Goal: Use online tool/utility: Utilize a website feature to perform a specific function

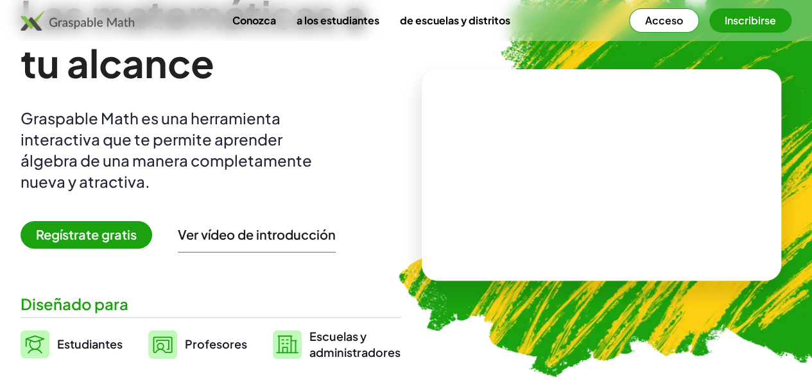
scroll to position [64, 0]
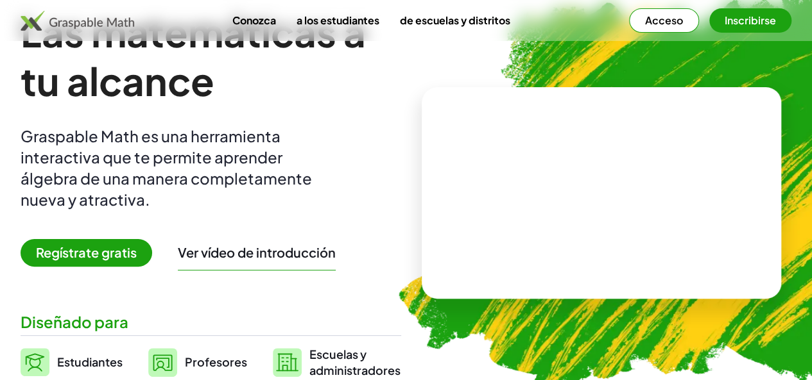
click at [106, 255] on font "Regístrate gratis" at bounding box center [86, 252] width 101 height 16
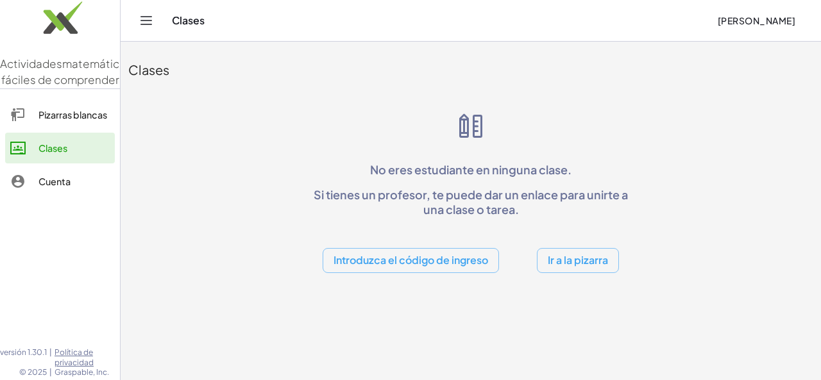
click at [195, 61] on div "Clases" at bounding box center [470, 70] width 685 height 18
click at [149, 21] on icon "Cambiar navegación" at bounding box center [146, 20] width 15 height 15
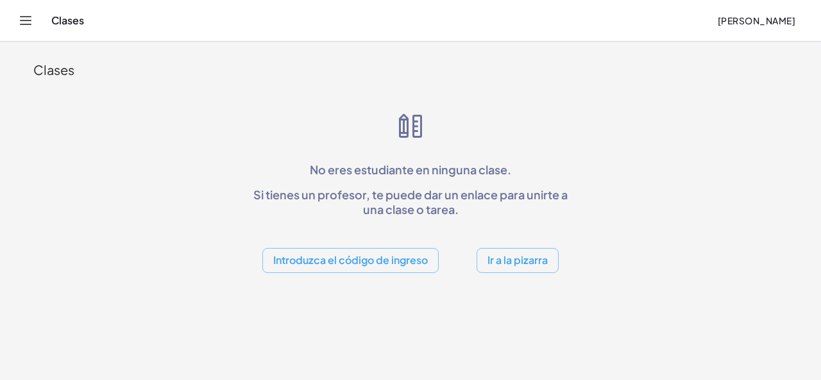
click at [15, 21] on button "Cambiar navegación" at bounding box center [25, 20] width 21 height 21
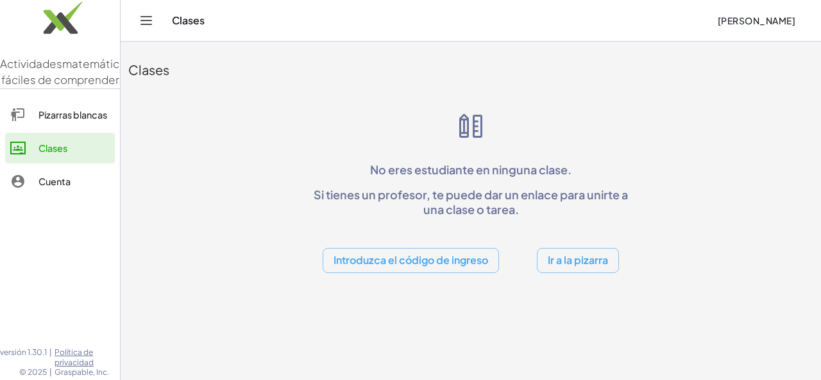
click at [575, 265] on font "Ir a la pizarra" at bounding box center [578, 259] width 60 height 13
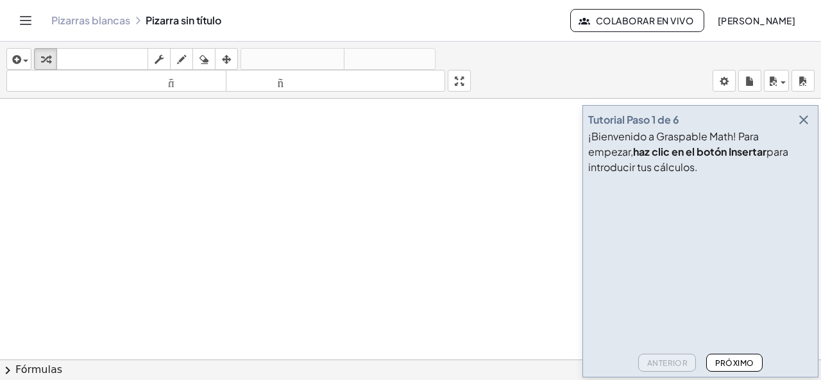
click at [808, 121] on icon "button" at bounding box center [803, 119] width 15 height 15
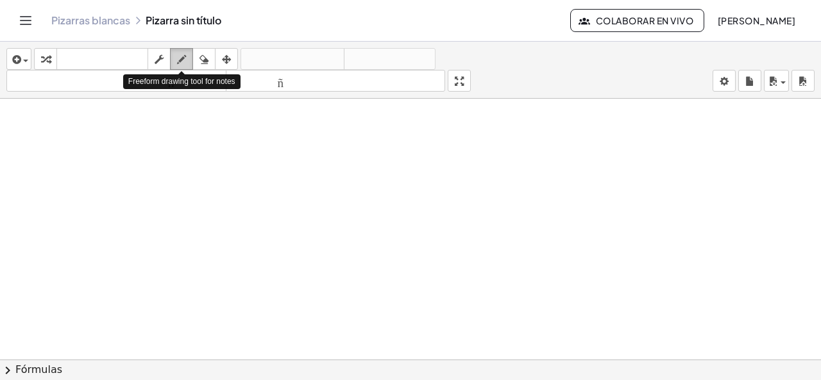
click at [178, 60] on icon "button" at bounding box center [181, 59] width 9 height 15
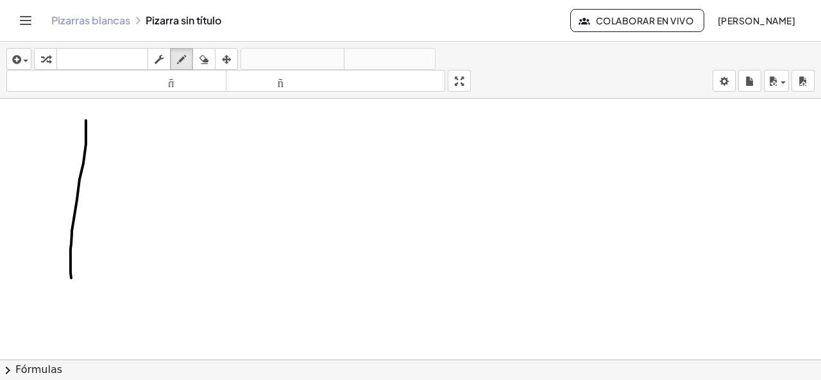
drag, startPoint x: 86, startPoint y: 119, endPoint x: 71, endPoint y: 278, distance: 159.1
click at [71, 278] on div at bounding box center [410, 360] width 821 height 523
drag, startPoint x: 19, startPoint y: 189, endPoint x: 176, endPoint y: 198, distance: 156.8
click at [176, 198] on div at bounding box center [410, 360] width 821 height 523
click at [730, 81] on body "Actividades matemáticas fáciles de comprender Pizarras [PERSON_NAME] Clases Cue…" at bounding box center [410, 190] width 821 height 380
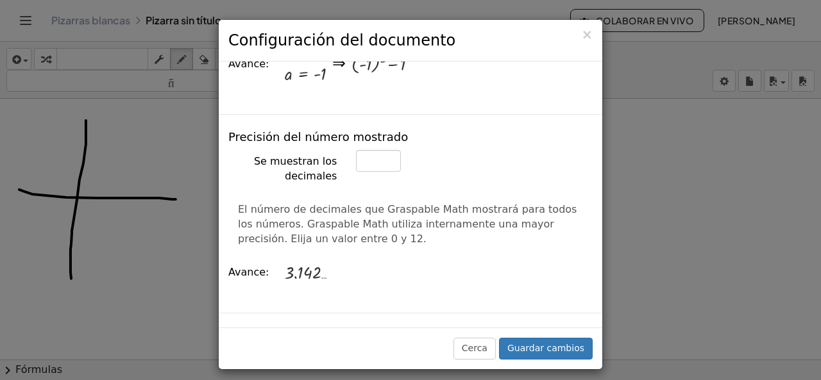
scroll to position [513, 0]
click at [717, 224] on div "× Configuración del documento Estas configuraciones se guardan con el documento…" at bounding box center [410, 190] width 821 height 380
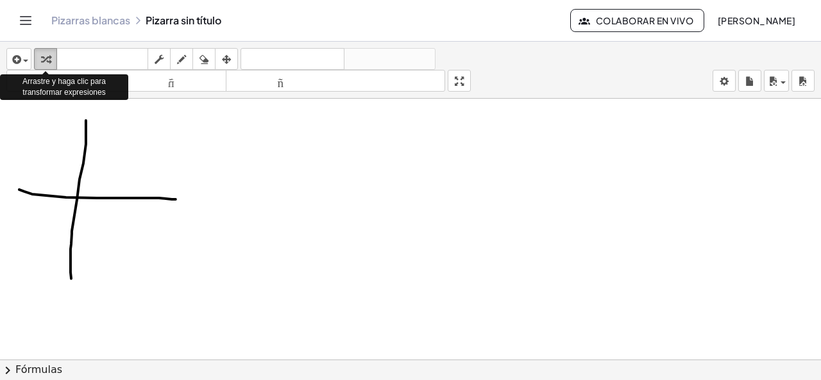
click at [40, 61] on div "button" at bounding box center [45, 58] width 17 height 15
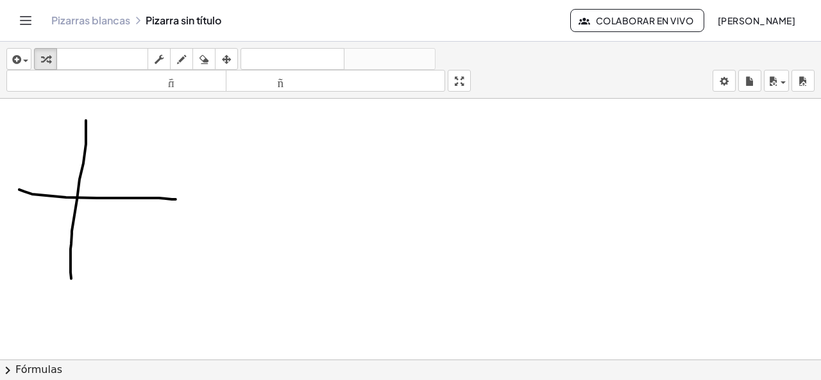
drag, startPoint x: 285, startPoint y: 148, endPoint x: 294, endPoint y: 278, distance: 131.2
click at [294, 279] on div at bounding box center [410, 360] width 821 height 523
drag, startPoint x: 247, startPoint y: 207, endPoint x: 344, endPoint y: 212, distance: 97.0
click at [344, 212] on div at bounding box center [410, 360] width 821 height 523
click at [183, 56] on icon "button" at bounding box center [181, 59] width 9 height 15
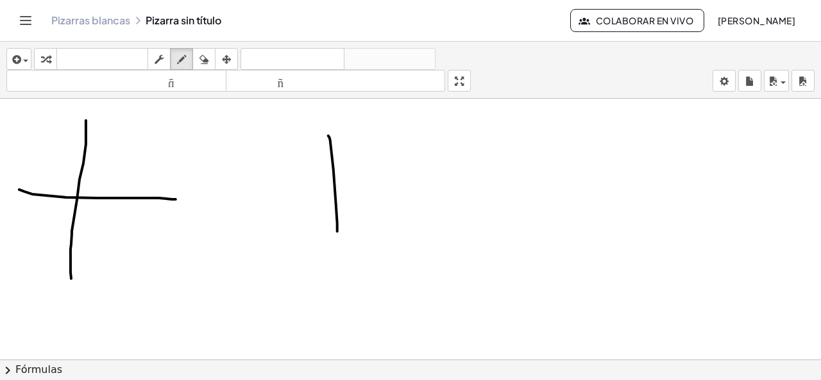
drag, startPoint x: 330, startPoint y: 139, endPoint x: 337, endPoint y: 232, distance: 92.7
click at [337, 232] on div at bounding box center [410, 360] width 821 height 523
drag, startPoint x: 293, startPoint y: 173, endPoint x: 375, endPoint y: 182, distance: 82.0
click at [375, 182] on div at bounding box center [410, 360] width 821 height 523
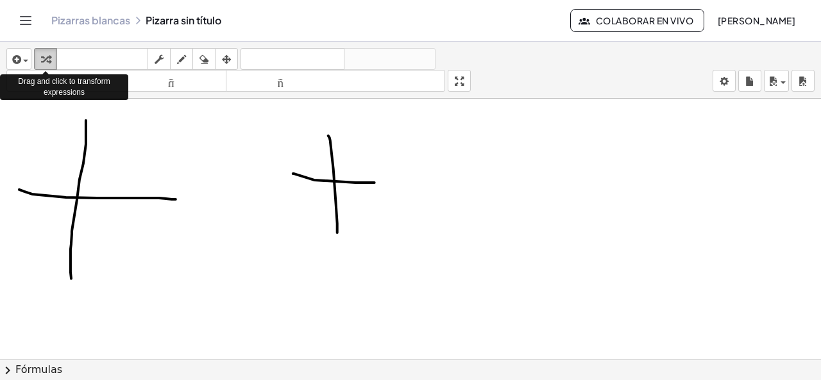
click at [47, 58] on icon "button" at bounding box center [45, 59] width 9 height 15
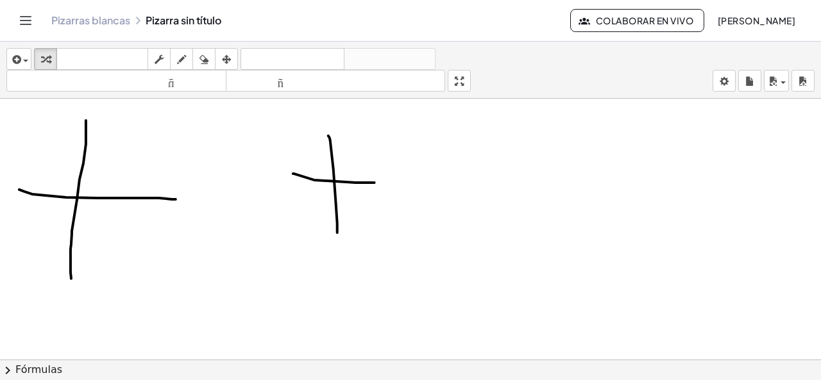
drag, startPoint x: 268, startPoint y: 112, endPoint x: 375, endPoint y: 244, distance: 170.5
click at [375, 244] on div at bounding box center [410, 360] width 821 height 523
click at [336, 175] on div at bounding box center [410, 360] width 821 height 523
click at [334, 183] on div at bounding box center [410, 360] width 821 height 523
click at [49, 56] on icon "button" at bounding box center [45, 59] width 9 height 15
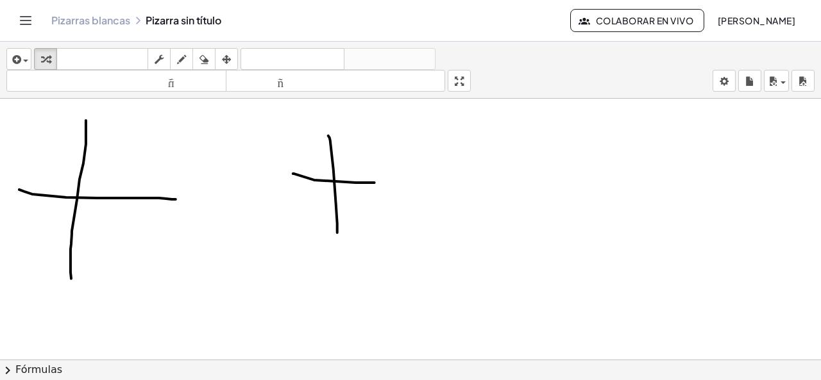
click at [159, 284] on div at bounding box center [410, 360] width 821 height 523
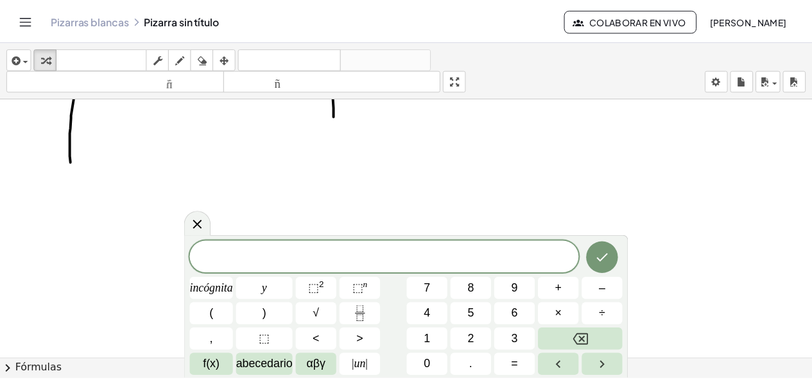
scroll to position [0, 0]
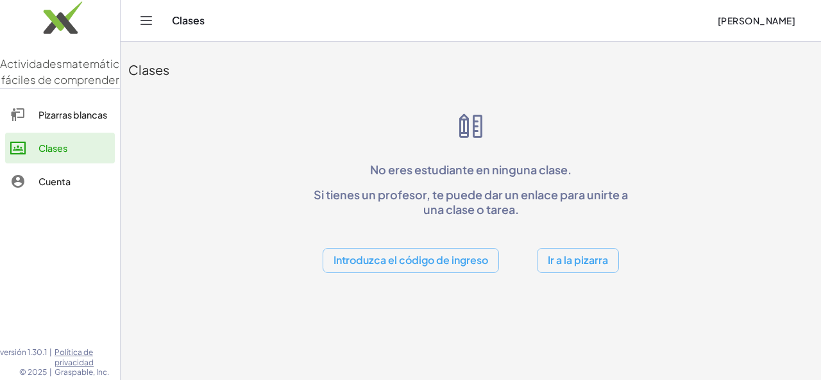
click at [74, 121] on font "Pizarras blancas" at bounding box center [72, 115] width 69 height 12
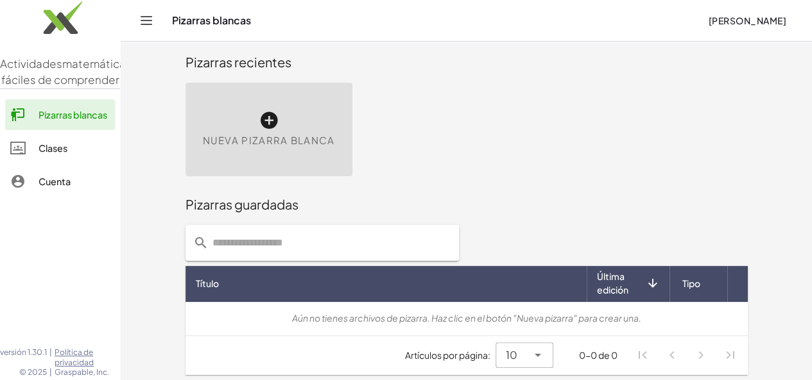
scroll to position [10, 0]
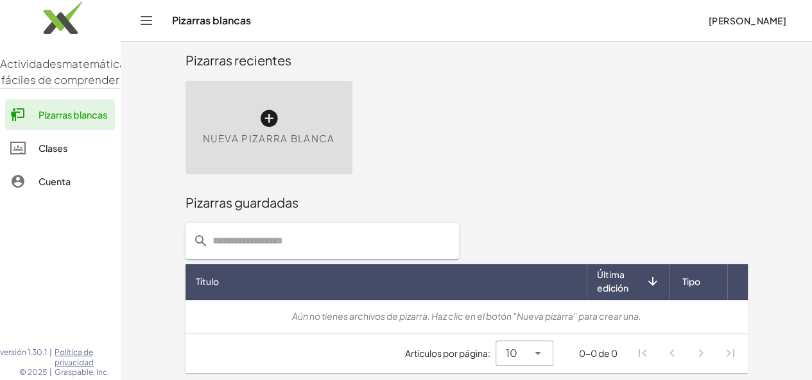
click at [222, 119] on div "Nueva pizarra blanca" at bounding box center [268, 128] width 167 height 94
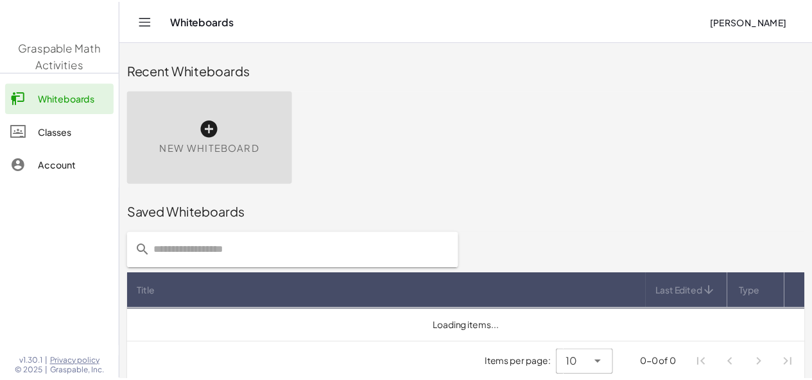
scroll to position [10, 0]
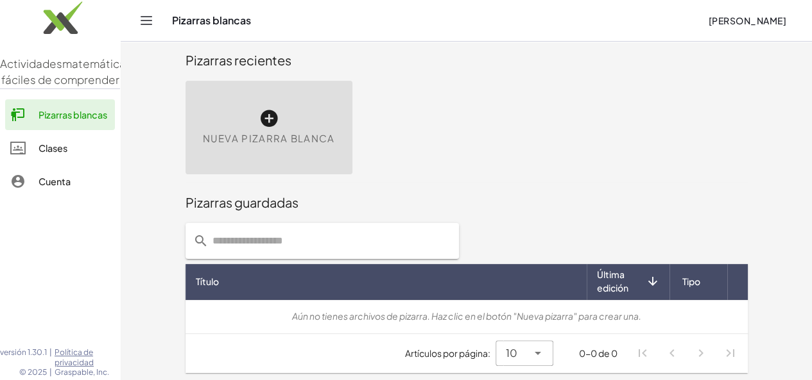
click at [259, 124] on icon at bounding box center [269, 118] width 21 height 21
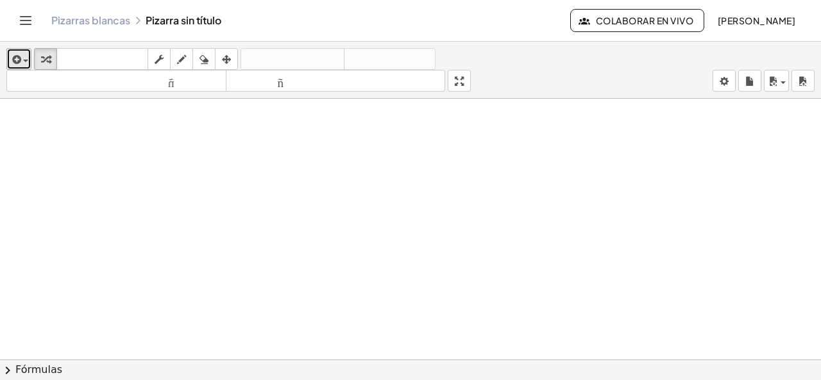
click at [22, 58] on span "button" at bounding box center [22, 60] width 3 height 9
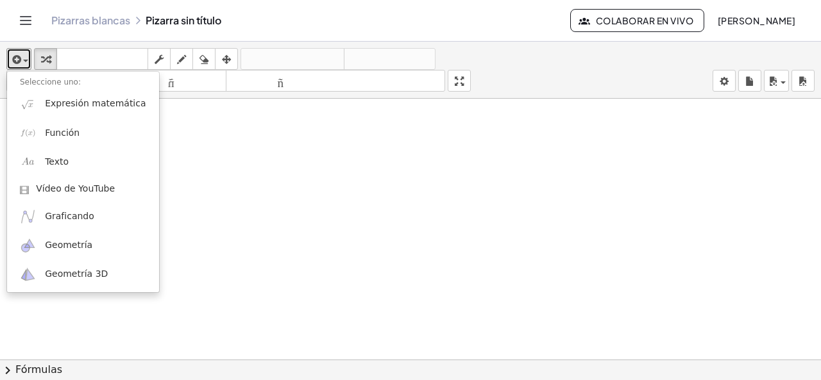
click at [205, 163] on div at bounding box center [410, 370] width 821 height 542
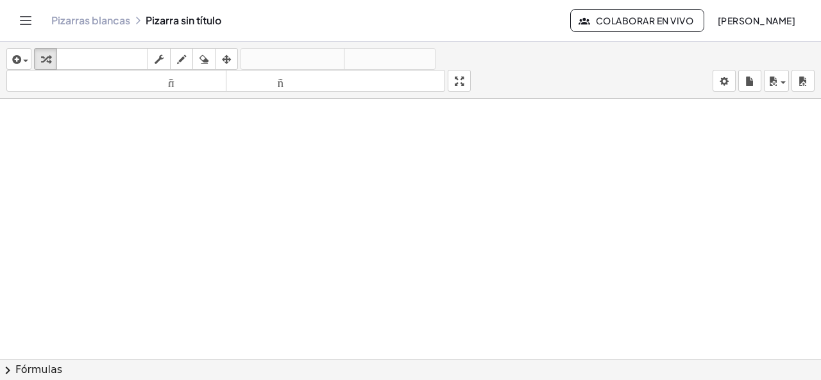
click at [22, 21] on icon "Cambiar navegación" at bounding box center [26, 21] width 11 height 8
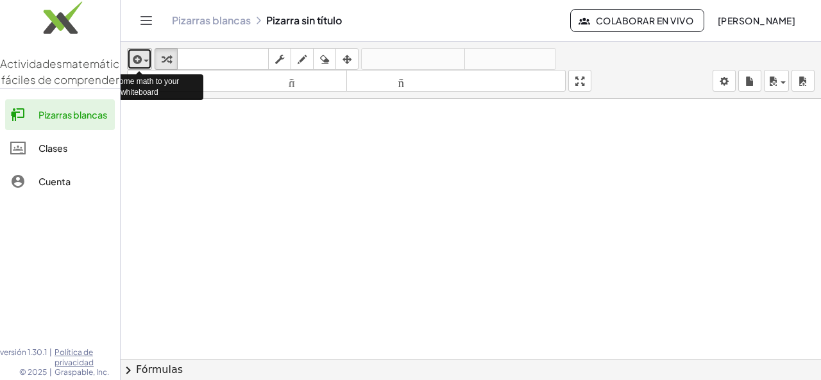
click at [142, 58] on span "button" at bounding box center [143, 60] width 3 height 9
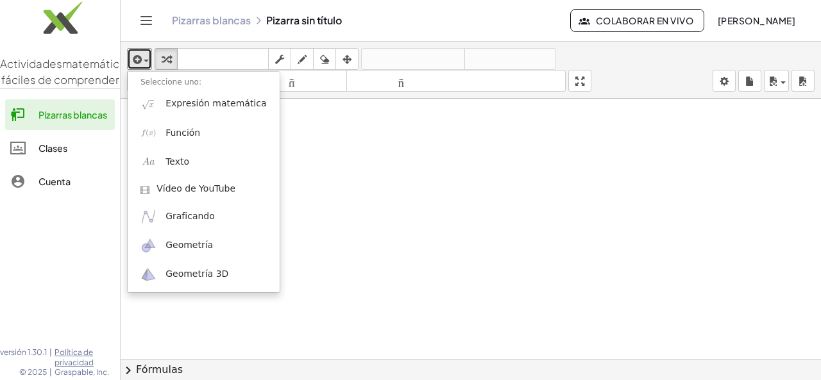
click at [361, 144] on div at bounding box center [471, 370] width 701 height 542
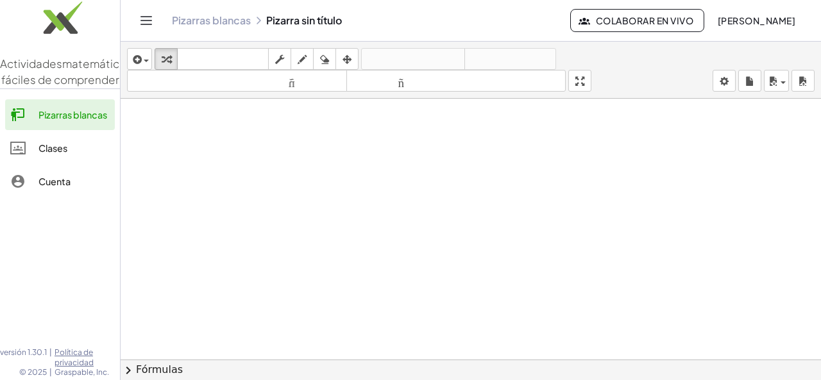
click at [151, 19] on icon "Cambiar navegación" at bounding box center [146, 20] width 15 height 15
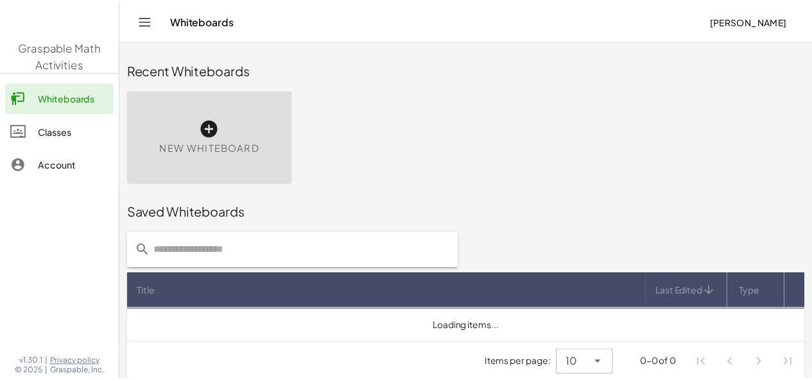
scroll to position [10, 0]
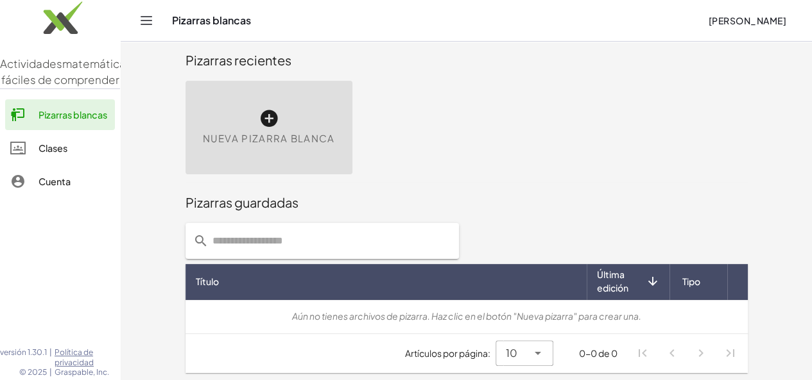
click at [222, 128] on div "Nueva pizarra blanca" at bounding box center [268, 128] width 167 height 94
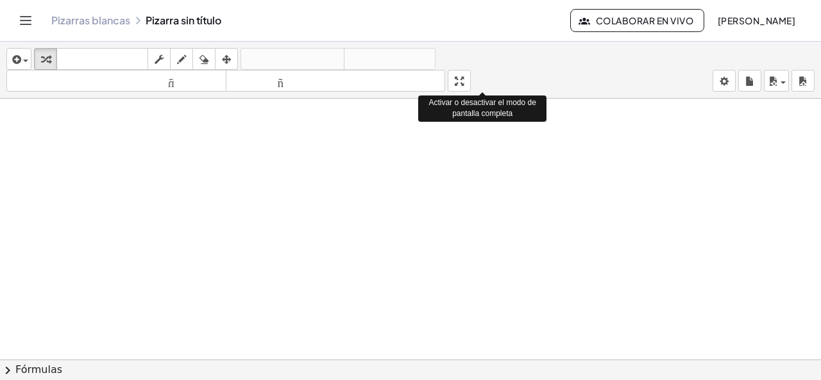
drag, startPoint x: 463, startPoint y: 80, endPoint x: 463, endPoint y: 135, distance: 55.8
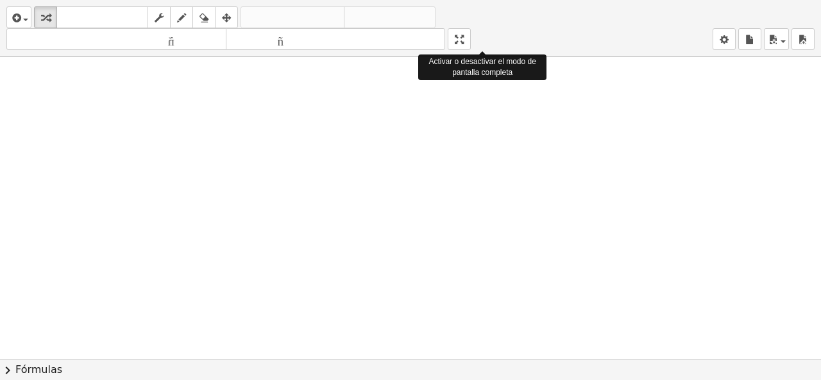
click at [463, 135] on div "insertar Seleccione uno: Expresión matemática Función Texto Vídeo de YouTube Gr…" at bounding box center [410, 190] width 821 height 380
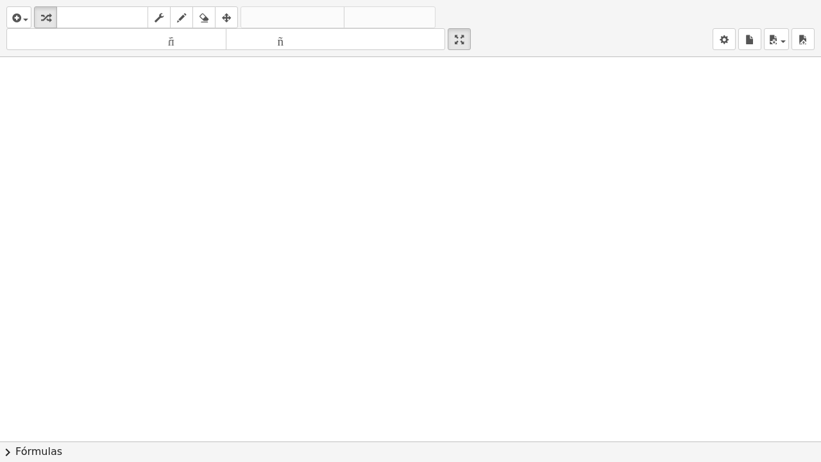
click at [326, 185] on div at bounding box center [410, 441] width 821 height 769
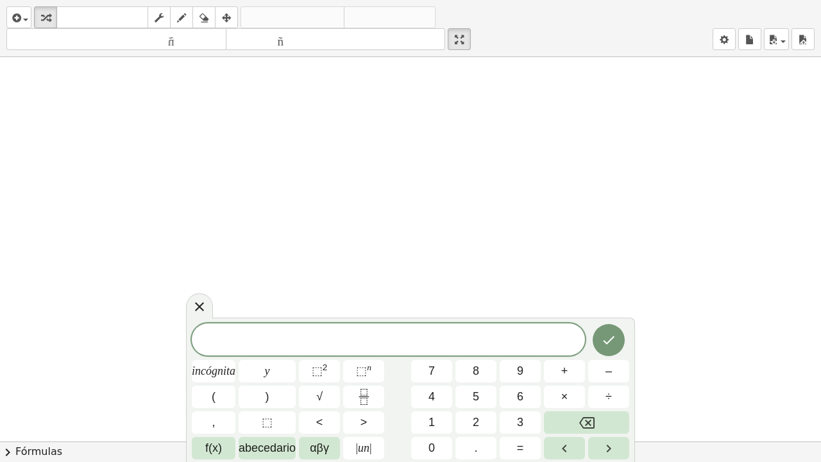
click at [326, 185] on div at bounding box center [410, 441] width 821 height 769
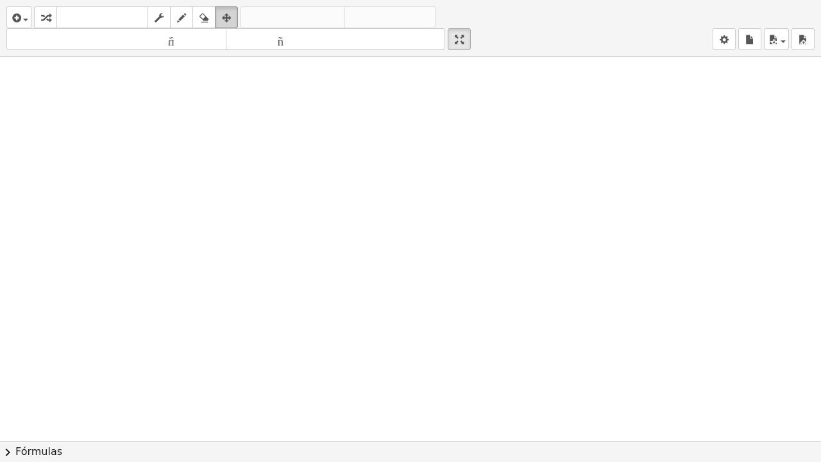
click at [226, 20] on icon "button" at bounding box center [226, 17] width 9 height 15
click at [178, 124] on div at bounding box center [410, 441] width 821 height 769
click at [118, 19] on font "teclado" at bounding box center [102, 18] width 85 height 12
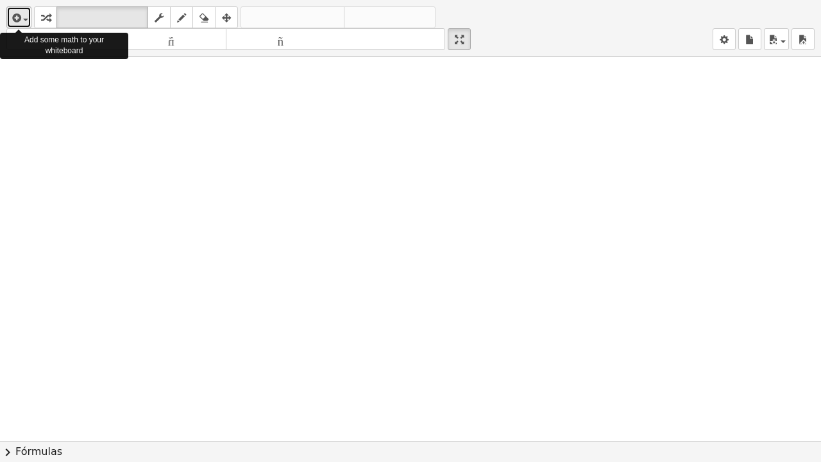
click at [24, 21] on div "button" at bounding box center [19, 17] width 19 height 15
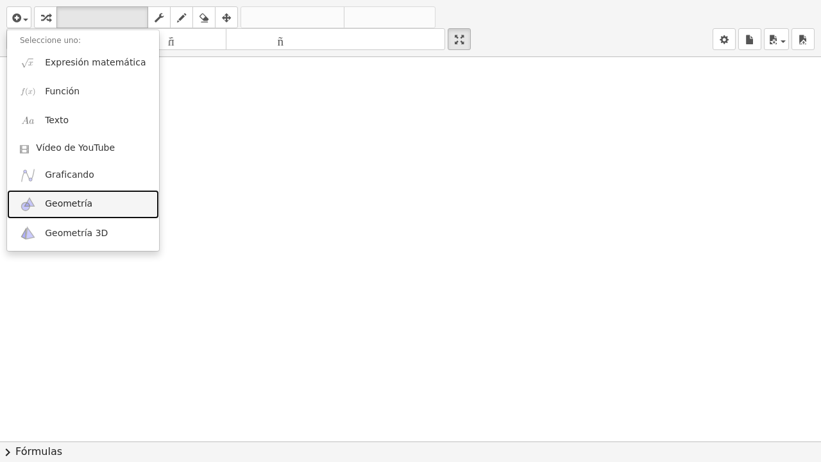
click at [69, 210] on link "Geometría" at bounding box center [83, 204] width 152 height 29
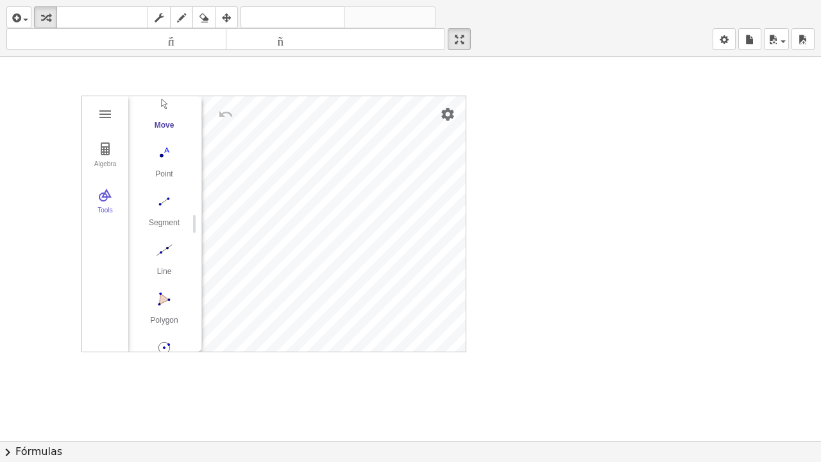
scroll to position [47, 0]
click at [160, 250] on img "Line. Select two points or positions" at bounding box center [164, 252] width 51 height 21
click at [235, 108] on button "Undo" at bounding box center [225, 114] width 23 height 23
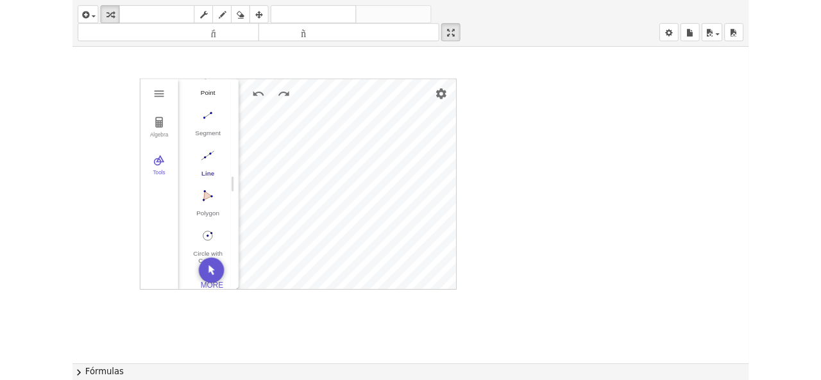
scroll to position [132, 0]
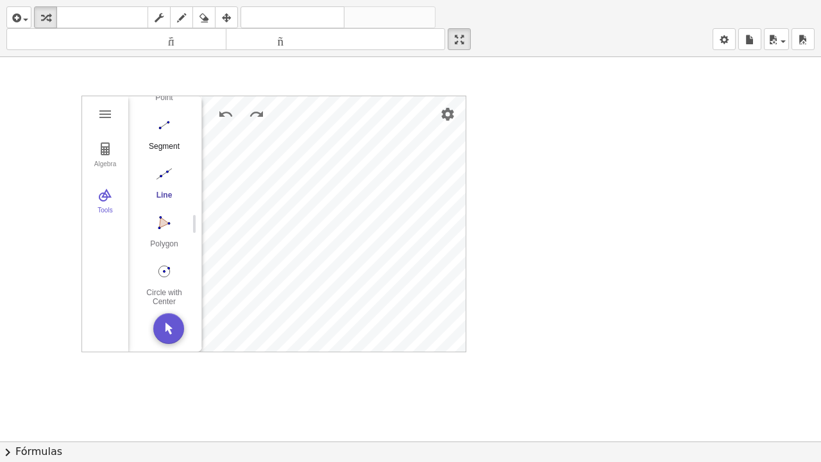
click at [172, 115] on img "Segment. Select two points or positions" at bounding box center [164, 125] width 51 height 21
click at [448, 115] on img "Settings" at bounding box center [447, 113] width 15 height 15
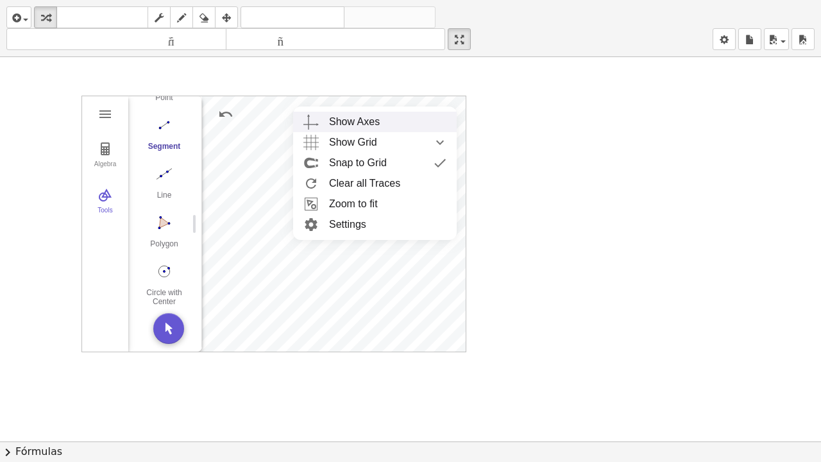
click at [341, 121] on div "Show Axes" at bounding box center [354, 122] width 51 height 21
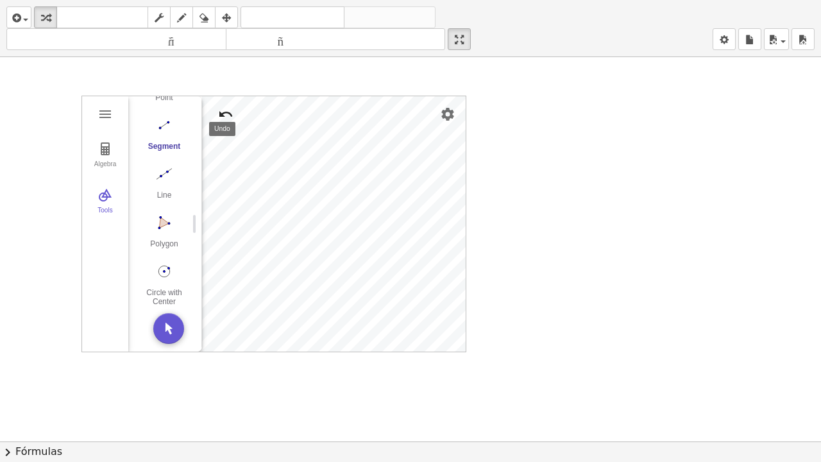
click at [231, 114] on img "Undo" at bounding box center [225, 113] width 15 height 15
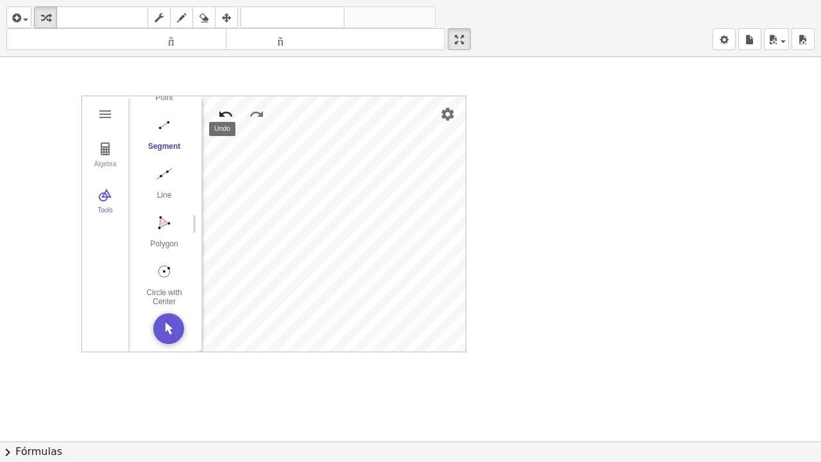
click at [231, 114] on img "Undo" at bounding box center [225, 113] width 15 height 15
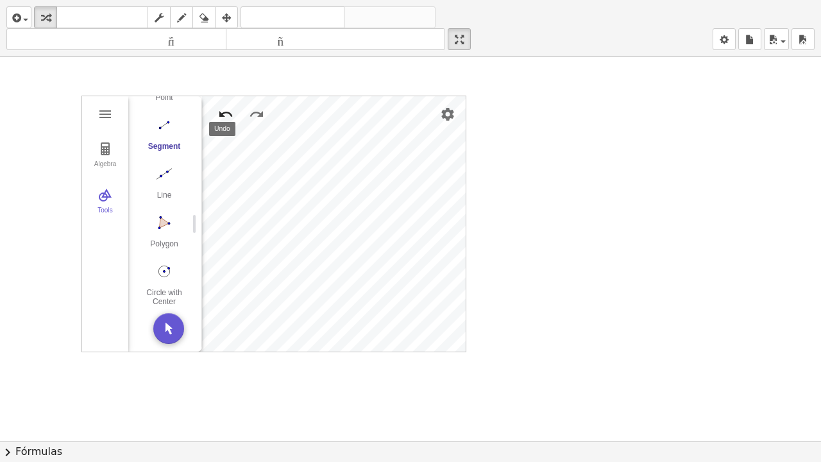
click at [231, 114] on img "Undo" at bounding box center [225, 113] width 15 height 15
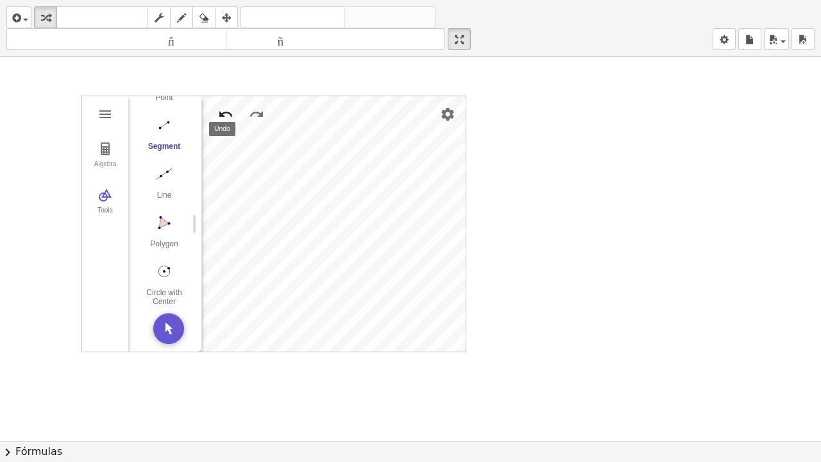
click at [231, 114] on img "Undo" at bounding box center [225, 113] width 15 height 15
click at [447, 117] on img "Settings" at bounding box center [447, 113] width 15 height 15
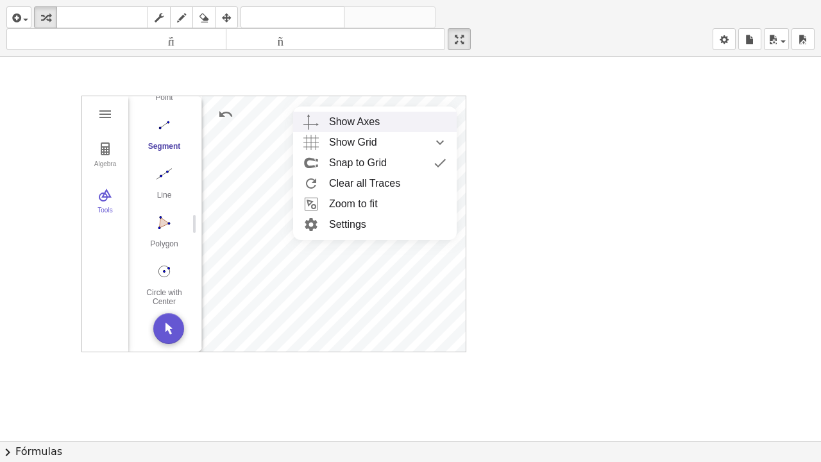
click at [387, 119] on div "Show Axes" at bounding box center [387, 122] width 117 height 21
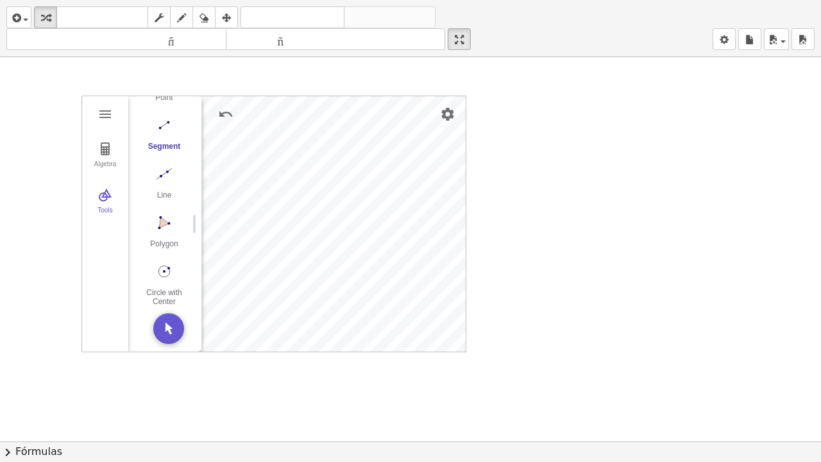
click at [544, 149] on div at bounding box center [410, 441] width 821 height 769
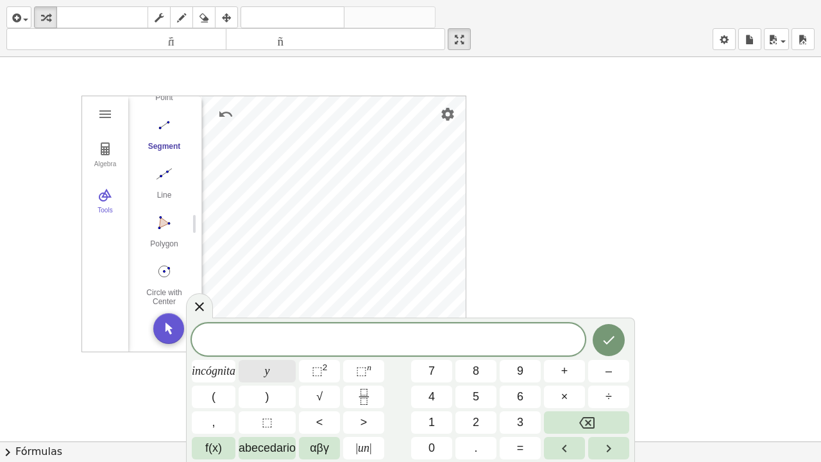
click at [271, 370] on button "y" at bounding box center [267, 371] width 57 height 22
click at [522, 380] on font "=" at bounding box center [520, 447] width 7 height 13
click at [511, 380] on button "3" at bounding box center [520, 422] width 41 height 22
click at [222, 380] on button "(" at bounding box center [214, 397] width 44 height 22
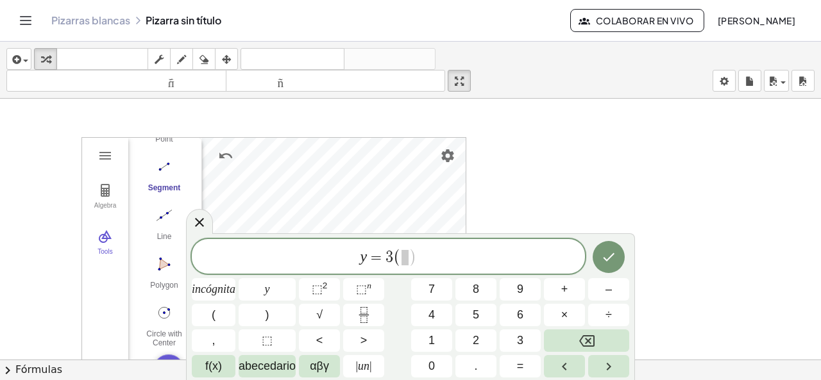
click at [549, 169] on div at bounding box center [410, 370] width 821 height 542
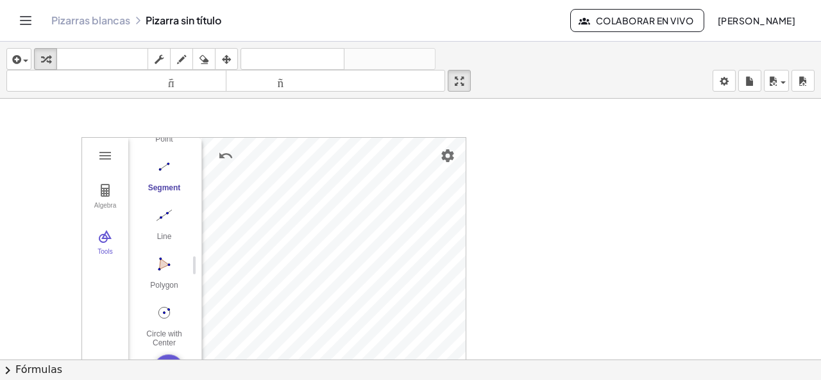
drag, startPoint x: 391, startPoint y: 114, endPoint x: 481, endPoint y: 116, distance: 90.5
click at [481, 116] on div at bounding box center [410, 370] width 821 height 542
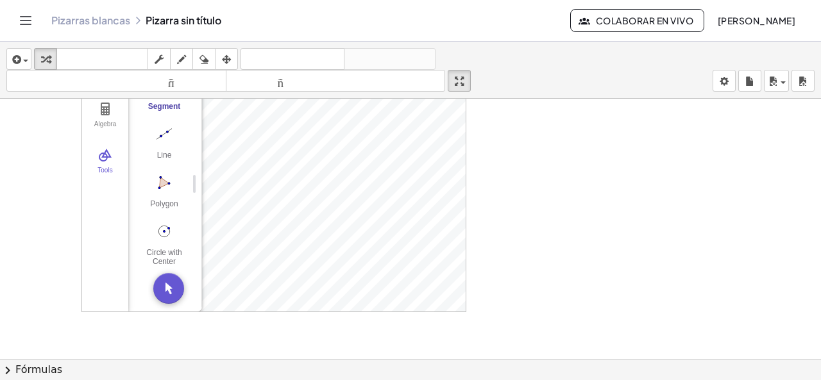
scroll to position [64, 0]
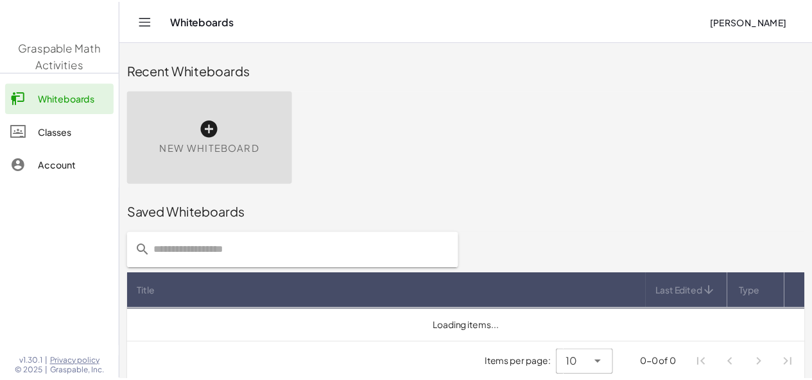
scroll to position [10, 0]
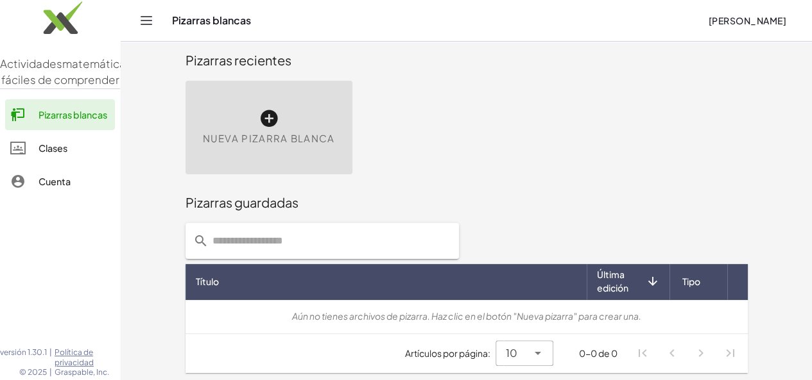
click at [223, 130] on div "Nueva pizarra blanca" at bounding box center [268, 128] width 167 height 94
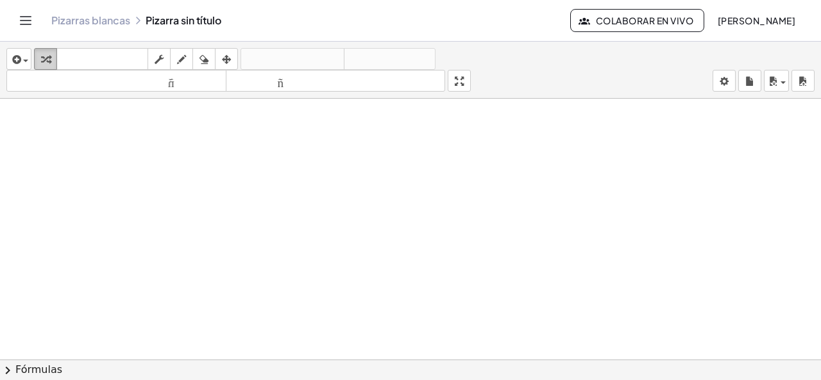
click at [47, 59] on icon "button" at bounding box center [45, 59] width 9 height 15
drag, startPoint x: 47, startPoint y: 59, endPoint x: 452, endPoint y: 119, distance: 408.5
click at [452, 119] on div "insertar Seleccione uno: Expresión matemática Función Texto Vídeo de YouTube Gr…" at bounding box center [410, 211] width 821 height 339
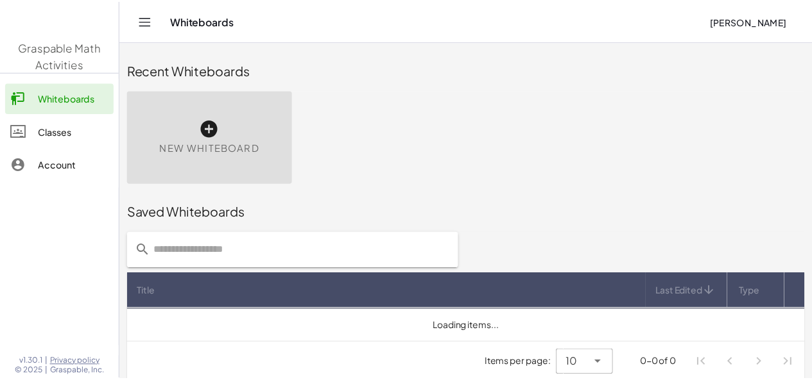
scroll to position [10, 0]
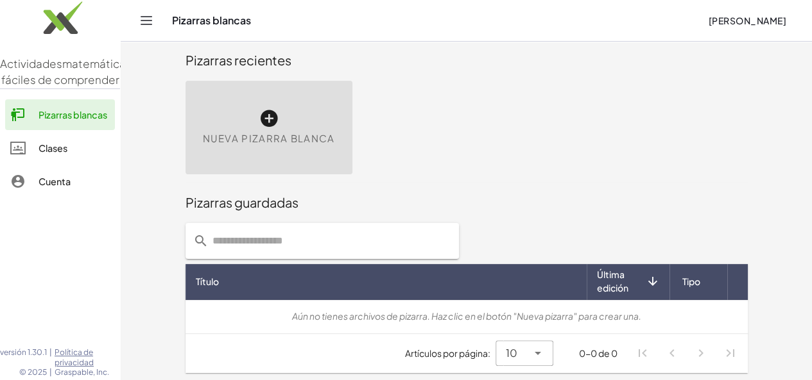
click at [259, 125] on icon at bounding box center [269, 118] width 21 height 21
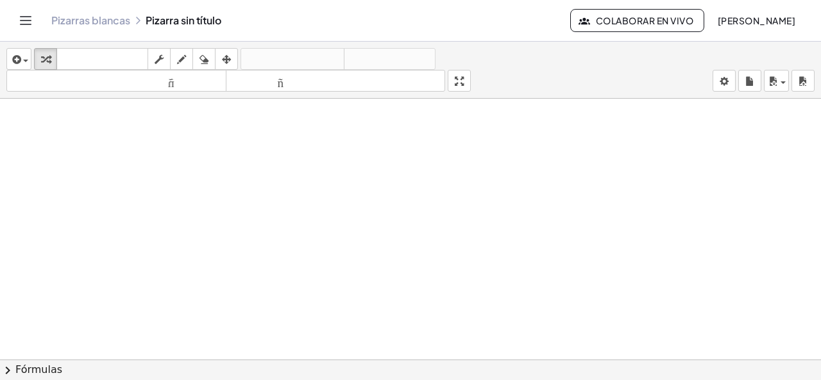
click at [24, 17] on icon "Cambiar navegación" at bounding box center [25, 20] width 15 height 15
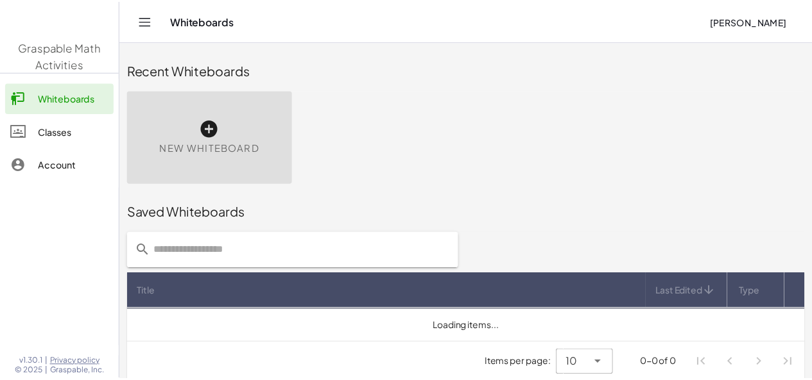
scroll to position [10, 0]
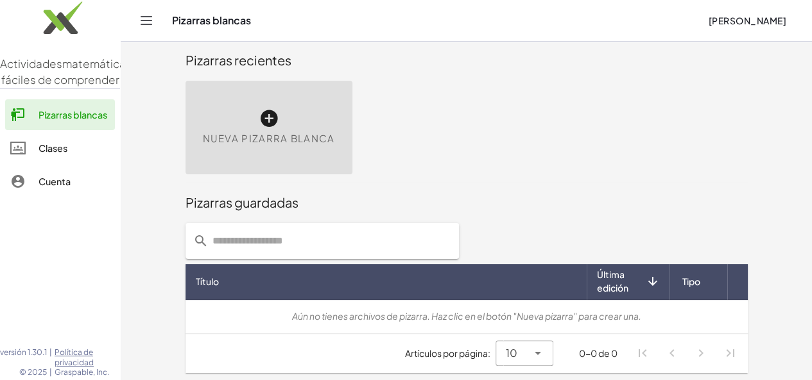
click at [187, 117] on div "Nueva pizarra blanca" at bounding box center [268, 128] width 167 height 94
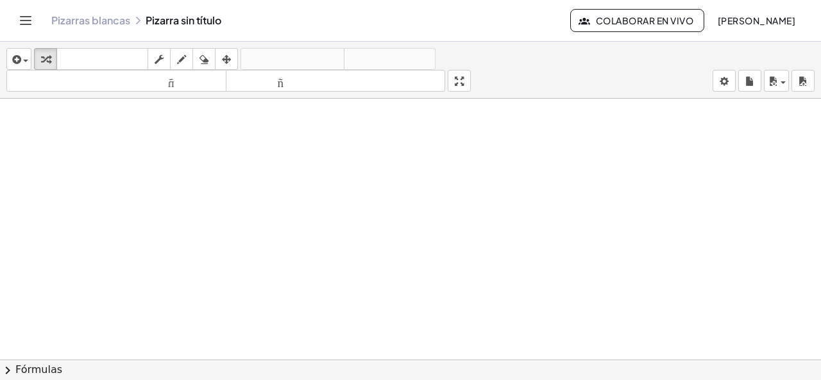
click at [9, 370] on span "chevron_right" at bounding box center [7, 370] width 15 height 15
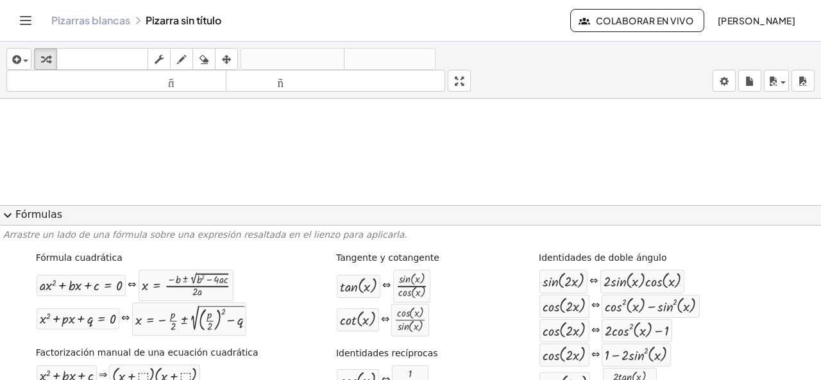
click at [13, 214] on span "expand_more" at bounding box center [7, 215] width 15 height 15
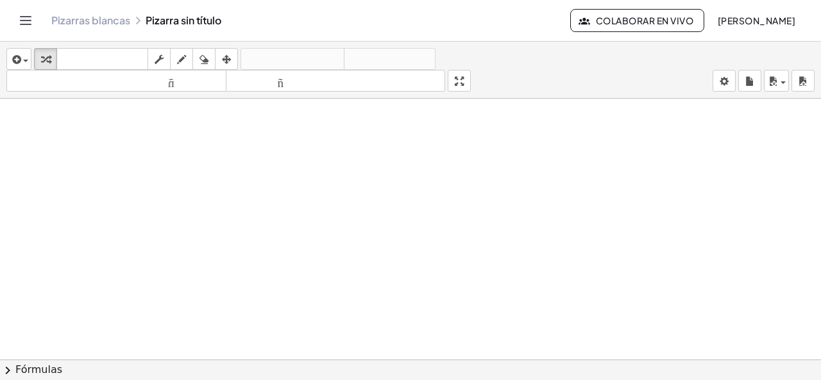
click at [88, 135] on div at bounding box center [410, 370] width 821 height 542
click at [84, 134] on div at bounding box center [410, 370] width 821 height 542
click at [83, 133] on div at bounding box center [410, 370] width 821 height 542
click at [95, 162] on div at bounding box center [410, 370] width 821 height 542
click at [97, 166] on div at bounding box center [410, 370] width 821 height 542
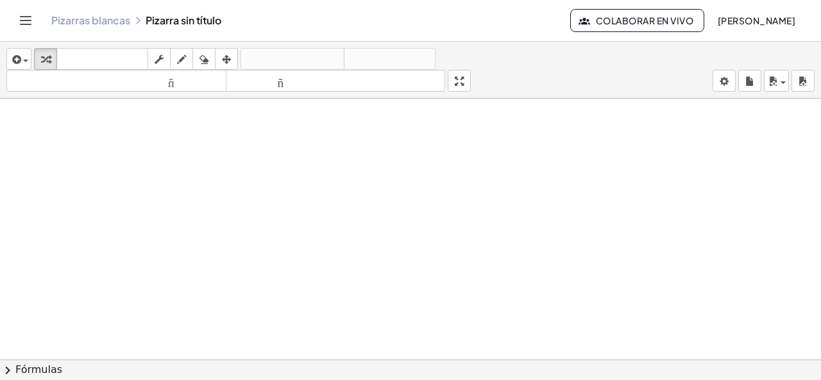
click at [157, 119] on div at bounding box center [410, 370] width 821 height 542
click at [100, 120] on div at bounding box center [410, 370] width 821 height 542
click at [57, 143] on div at bounding box center [410, 370] width 821 height 542
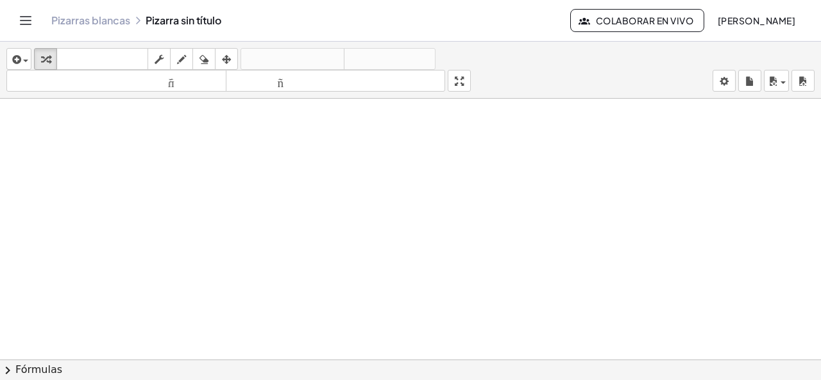
click at [57, 146] on div at bounding box center [410, 370] width 821 height 542
click at [176, 62] on div "button" at bounding box center [181, 58] width 17 height 15
click at [73, 149] on div at bounding box center [410, 370] width 821 height 542
click at [73, 153] on div at bounding box center [410, 370] width 821 height 542
drag, startPoint x: 124, startPoint y: 136, endPoint x: 152, endPoint y: 174, distance: 46.8
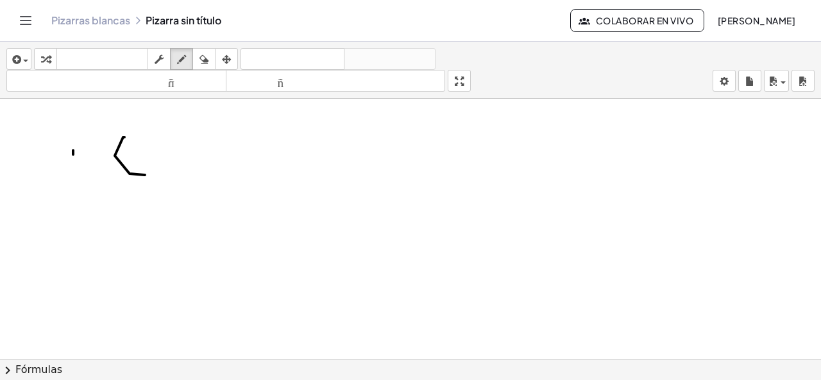
click at [146, 174] on div at bounding box center [410, 370] width 821 height 542
drag, startPoint x: 123, startPoint y: 135, endPoint x: 174, endPoint y: 137, distance: 50.7
click at [172, 133] on div at bounding box center [410, 370] width 821 height 542
click at [725, 81] on body "Actividades matemáticas fáciles de comprender Pizarras [PERSON_NAME] Clases Cue…" at bounding box center [410, 190] width 821 height 380
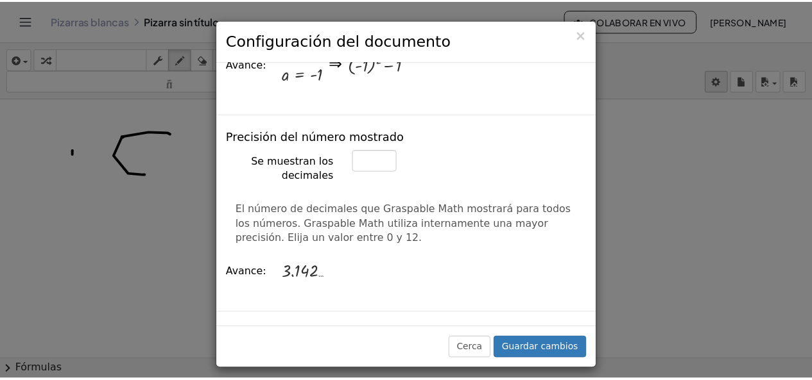
scroll to position [529, 0]
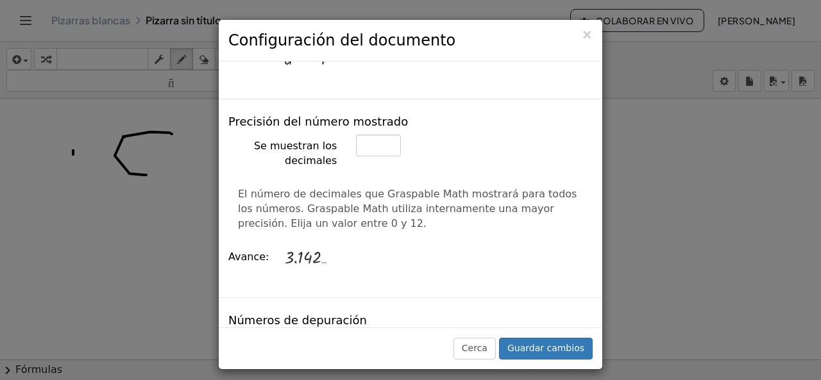
click at [594, 33] on div "× Configuración del documento" at bounding box center [411, 41] width 384 height 42
click at [111, 201] on div "× Configuración del documento Estas configuraciones se guardan con el documento…" at bounding box center [410, 190] width 821 height 380
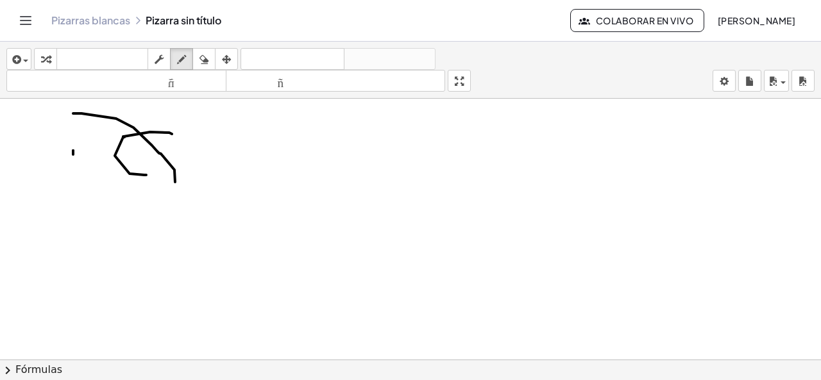
drag, startPoint x: 116, startPoint y: 117, endPoint x: 171, endPoint y: 188, distance: 89.2
click at [172, 187] on div at bounding box center [410, 370] width 821 height 542
click at [200, 57] on icon "button" at bounding box center [204, 59] width 9 height 15
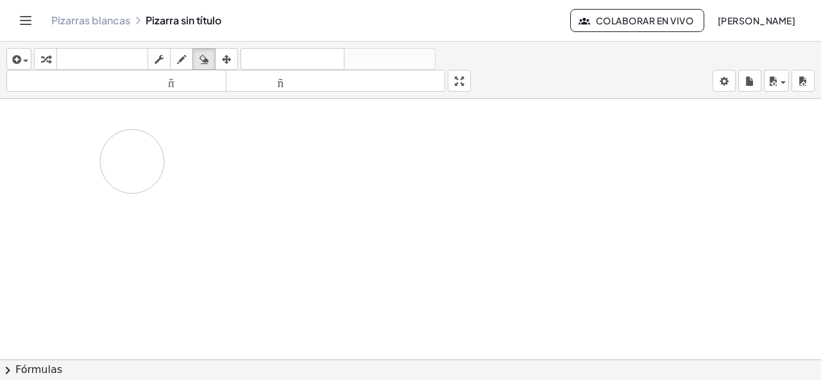
drag, startPoint x: 130, startPoint y: 98, endPoint x: 247, endPoint y: 183, distance: 144.2
click at [127, 164] on div at bounding box center [410, 370] width 821 height 542
click at [345, 187] on div at bounding box center [410, 370] width 821 height 542
click at [711, 41] on div at bounding box center [410, 41] width 821 height 1
click at [690, 56] on div "insertar Seleccione uno: Expresión matemática Función Texto Vídeo de YouTube Gr…" at bounding box center [410, 70] width 821 height 57
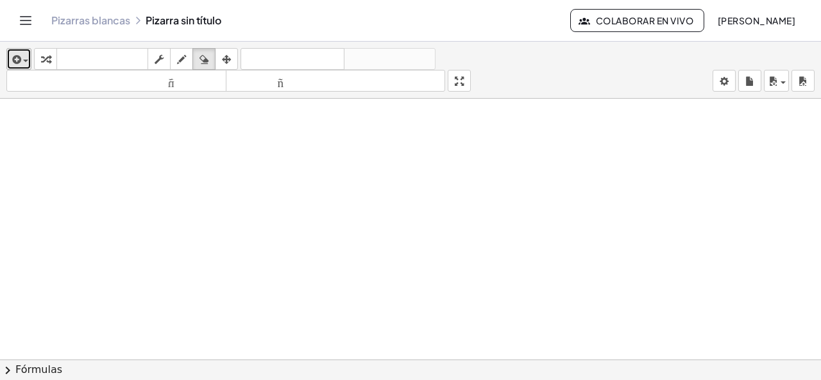
click at [30, 60] on button "insertar" at bounding box center [18, 59] width 25 height 22
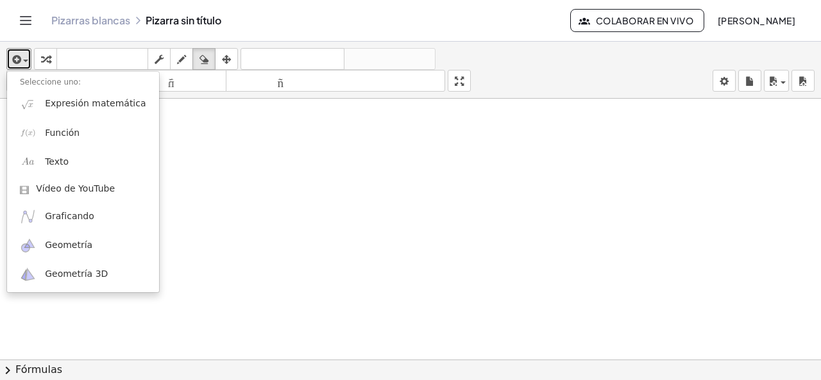
click at [237, 145] on div at bounding box center [410, 370] width 821 height 542
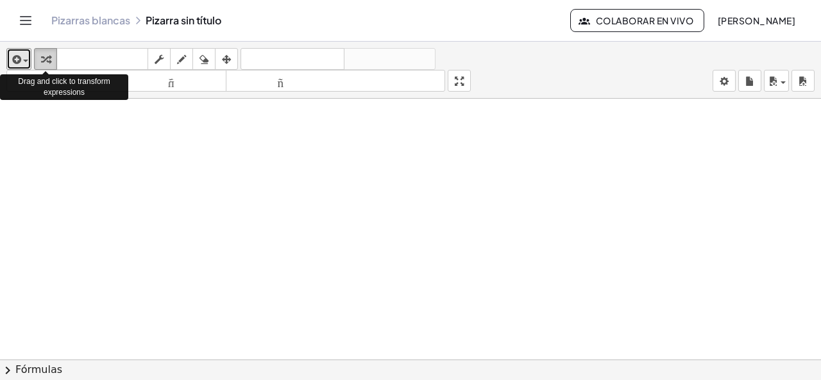
click at [46, 60] on icon "button" at bounding box center [45, 59] width 9 height 15
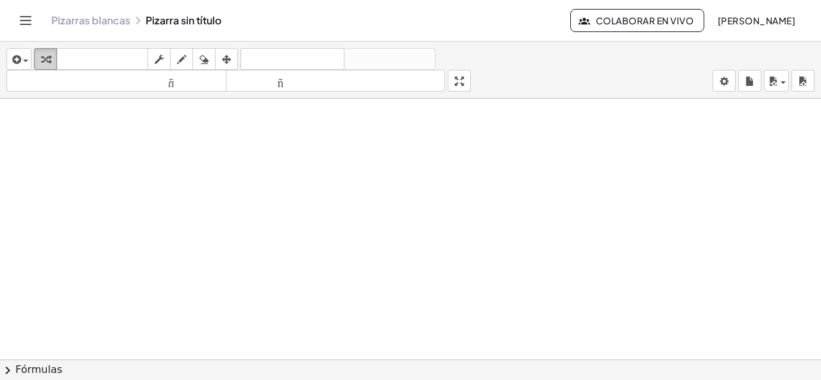
click at [49, 65] on icon "button" at bounding box center [45, 59] width 9 height 15
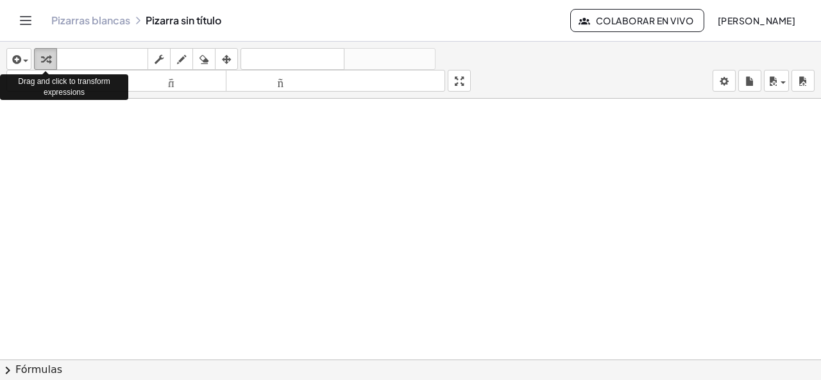
click at [49, 61] on icon "button" at bounding box center [45, 59] width 9 height 15
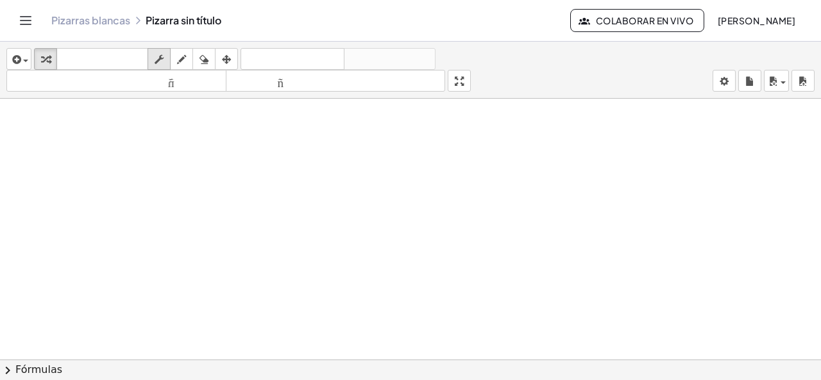
click at [158, 53] on icon "button" at bounding box center [159, 59] width 9 height 15
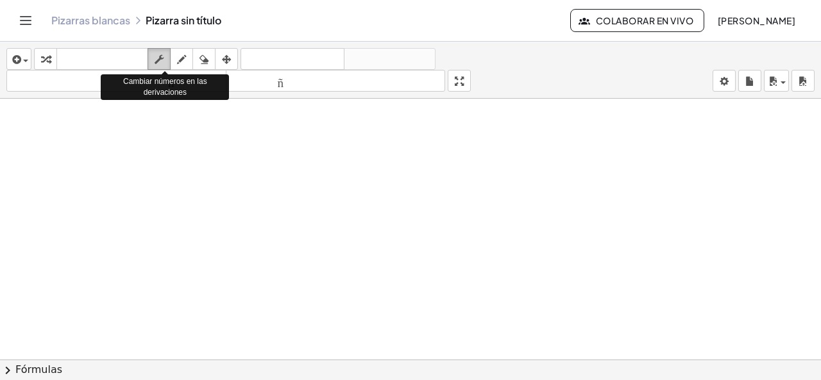
click at [158, 53] on icon "button" at bounding box center [159, 59] width 9 height 15
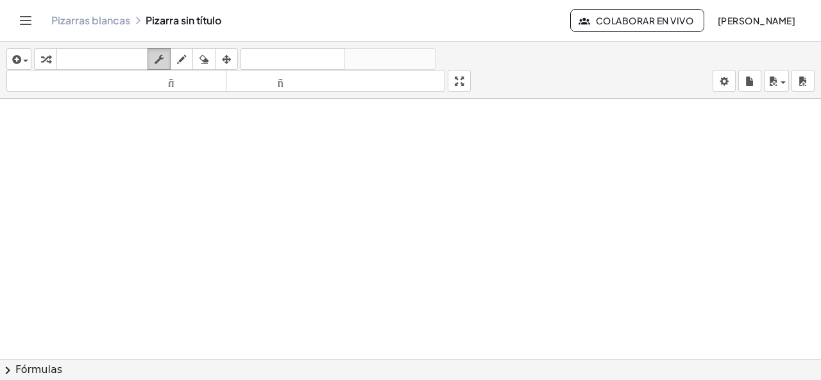
click at [157, 54] on icon "button" at bounding box center [159, 59] width 9 height 15
drag, startPoint x: 101, startPoint y: 193, endPoint x: 208, endPoint y: 218, distance: 109.4
click at [199, 225] on div at bounding box center [410, 370] width 821 height 542
drag, startPoint x: 224, startPoint y: 164, endPoint x: 217, endPoint y: 194, distance: 31.5
click at [196, 230] on div at bounding box center [410, 370] width 821 height 542
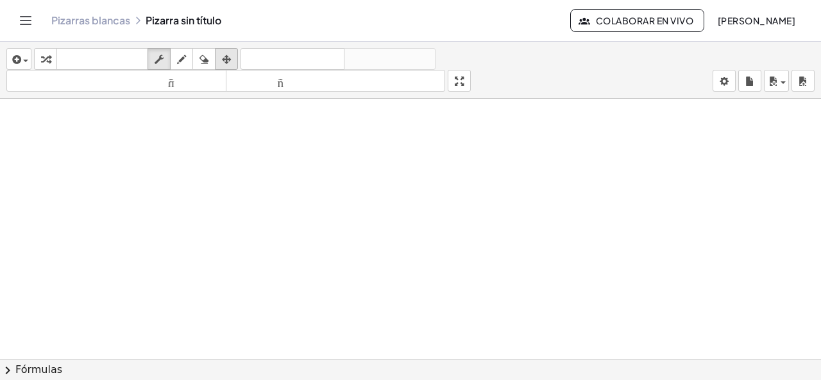
click at [228, 60] on icon "button" at bounding box center [226, 59] width 9 height 15
click at [214, 157] on div at bounding box center [410, 370] width 821 height 542
click at [171, 22] on div "Pizarras blancas Pizarra sin título" at bounding box center [310, 20] width 519 height 13
click at [110, 17] on font "Pizarras blancas" at bounding box center [90, 19] width 79 height 13
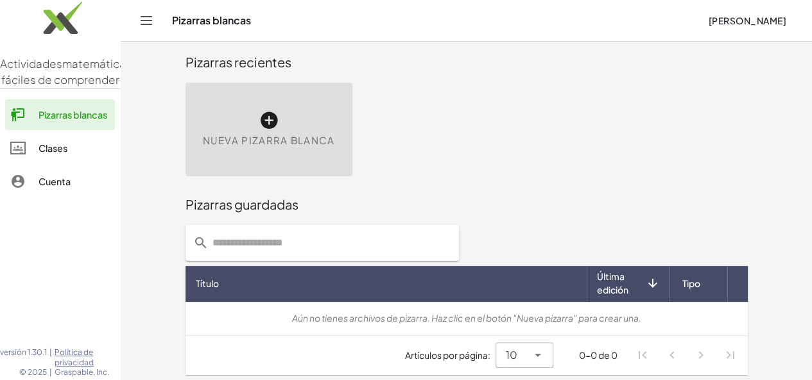
scroll to position [10, 0]
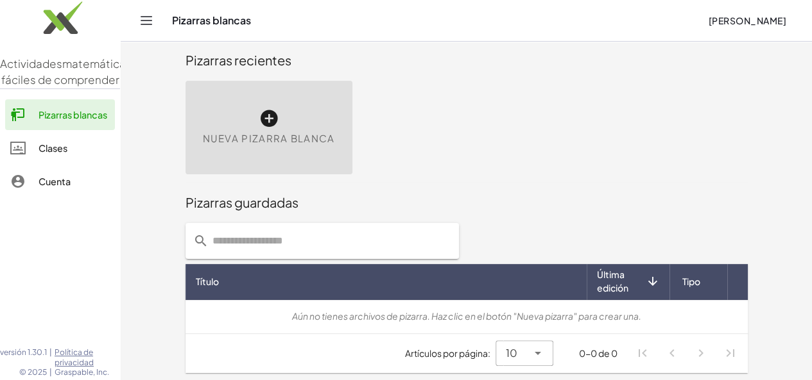
click at [259, 116] on icon at bounding box center [269, 118] width 21 height 21
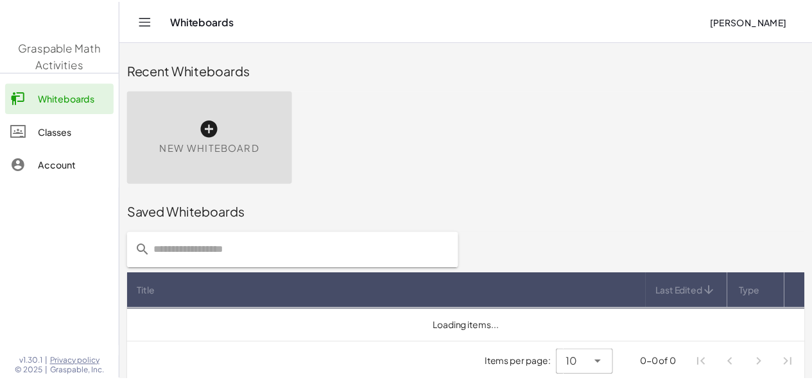
scroll to position [10, 0]
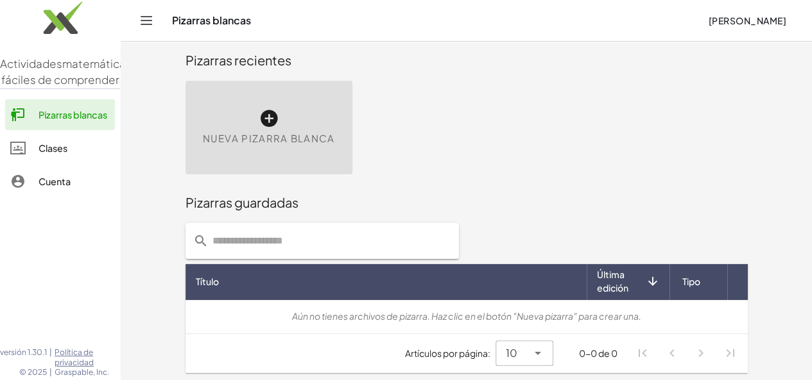
click at [259, 123] on icon at bounding box center [269, 118] width 21 height 21
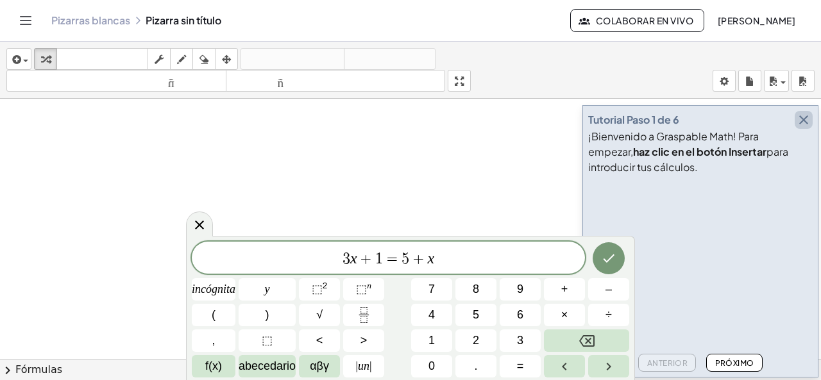
click at [804, 124] on icon "button" at bounding box center [803, 119] width 15 height 15
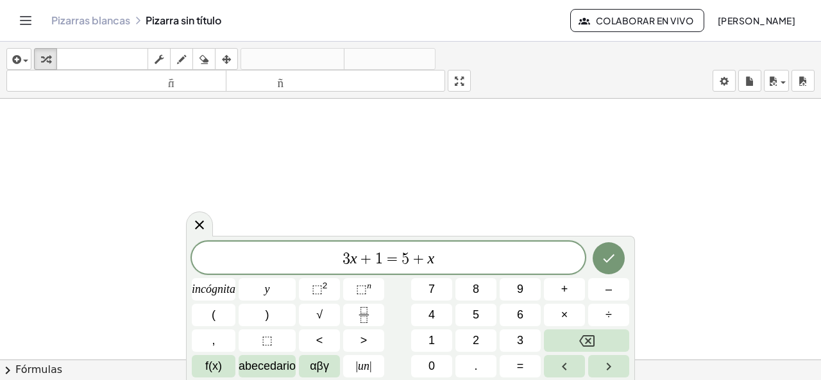
drag, startPoint x: 817, startPoint y: 1, endPoint x: 435, endPoint y: 140, distance: 406.9
